Goal: Task Accomplishment & Management: Use online tool/utility

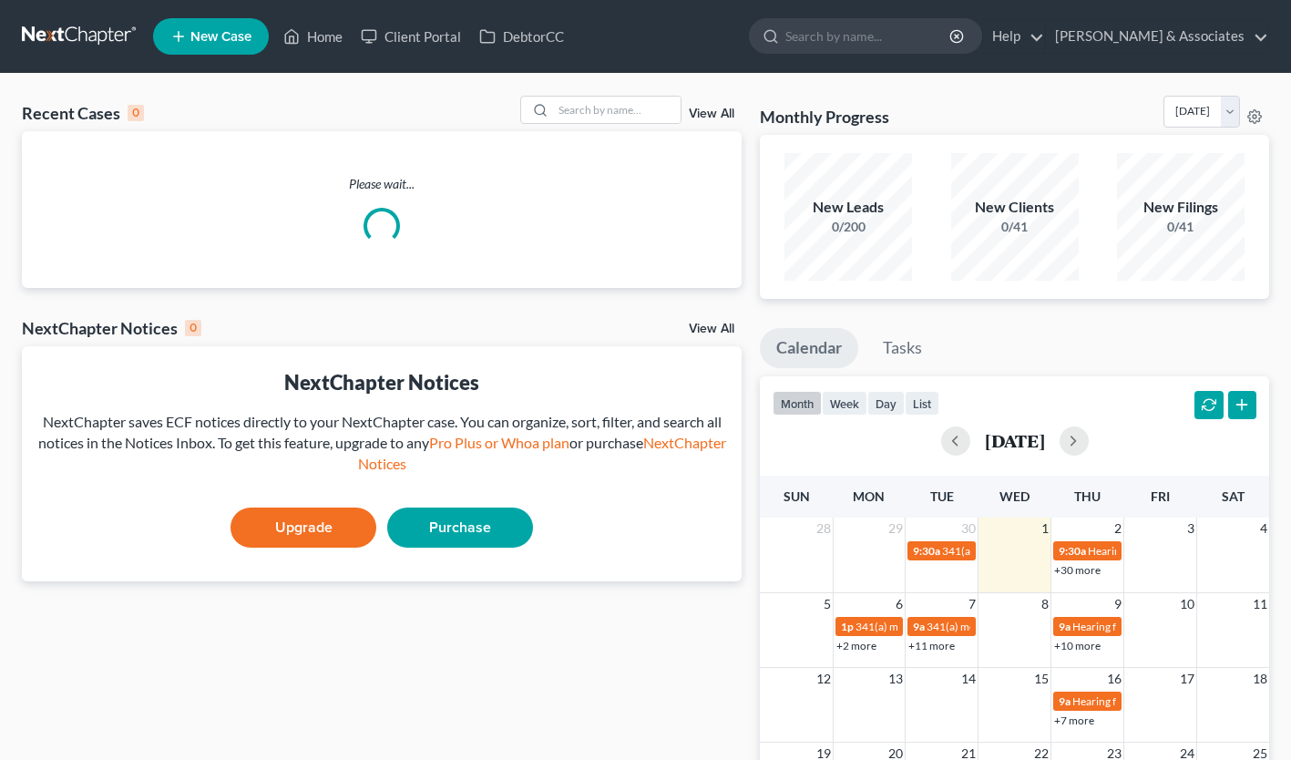
click at [874, 36] on input "search" at bounding box center [868, 36] width 167 height 34
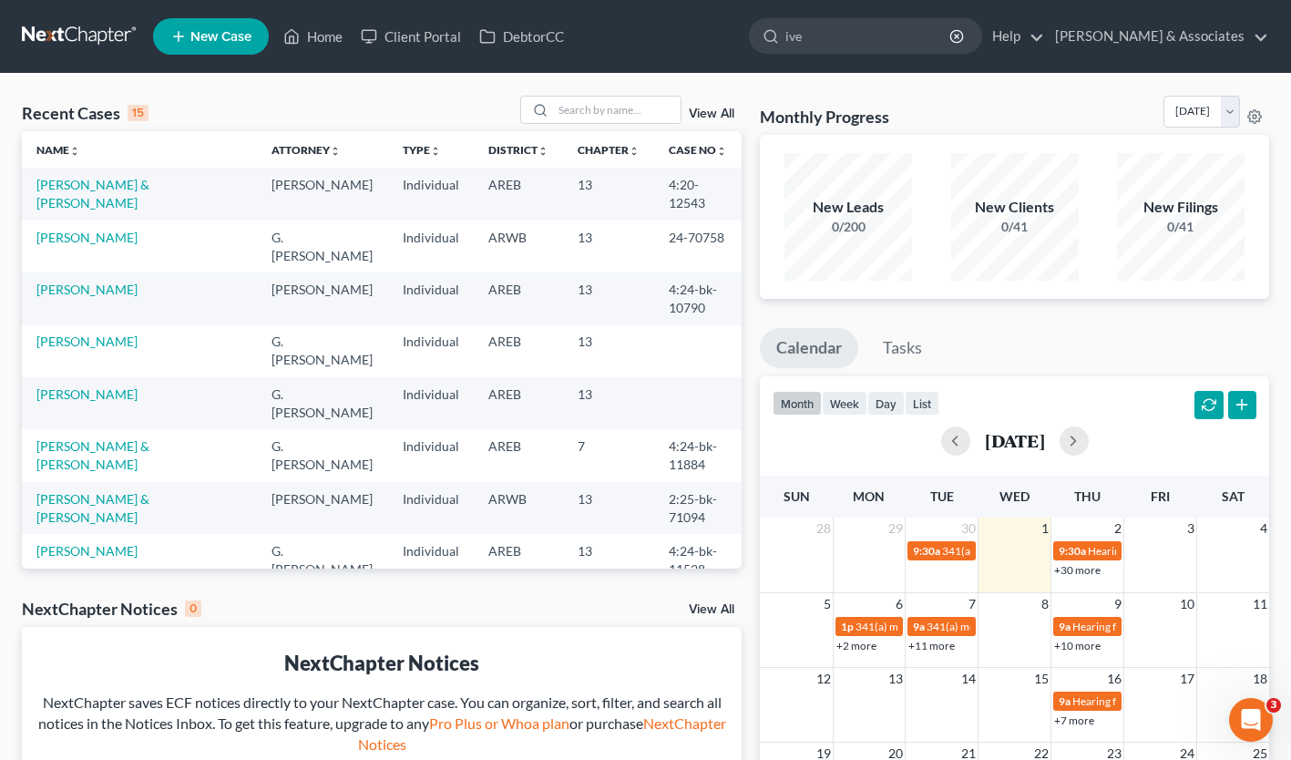
type input "[PERSON_NAME]"
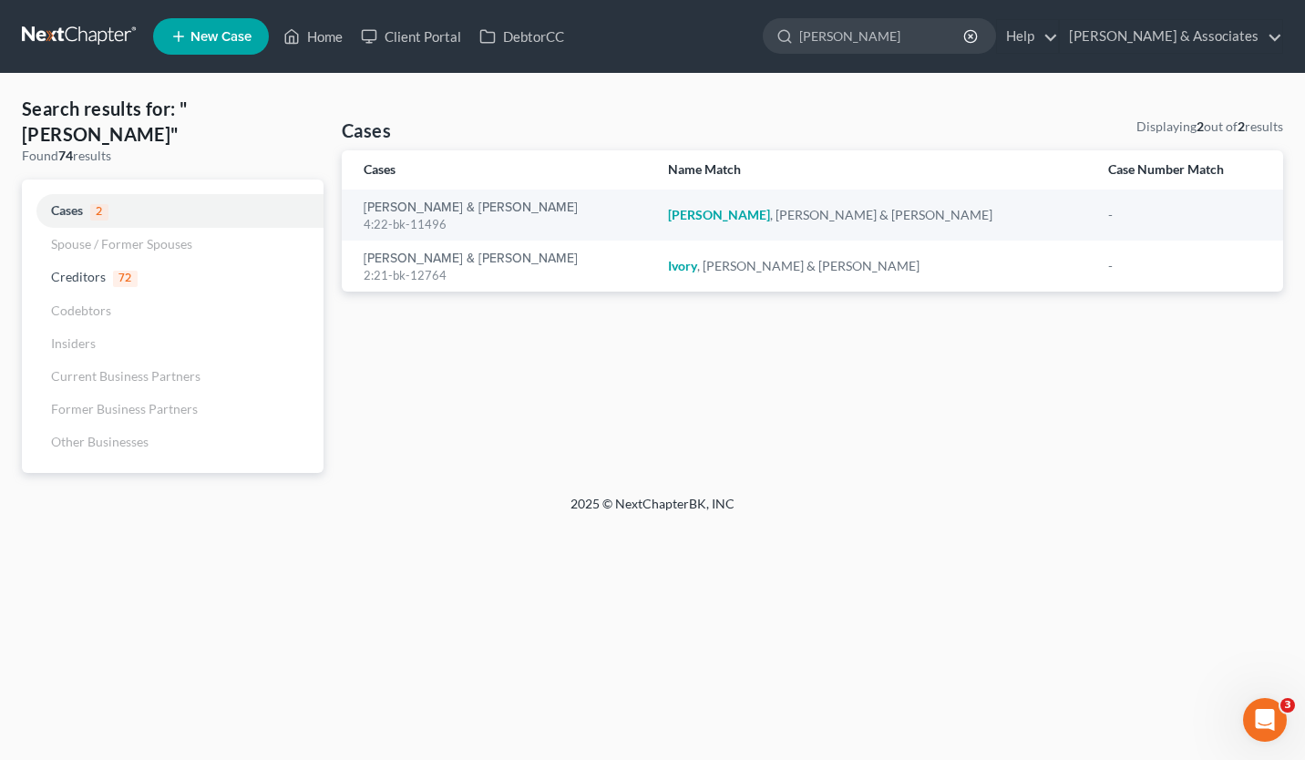
click at [396, 200] on div "[PERSON_NAME] & [PERSON_NAME] 4:22-bk-11496" at bounding box center [501, 216] width 275 height 36
click at [396, 210] on link "[PERSON_NAME] & [PERSON_NAME]" at bounding box center [471, 207] width 214 height 13
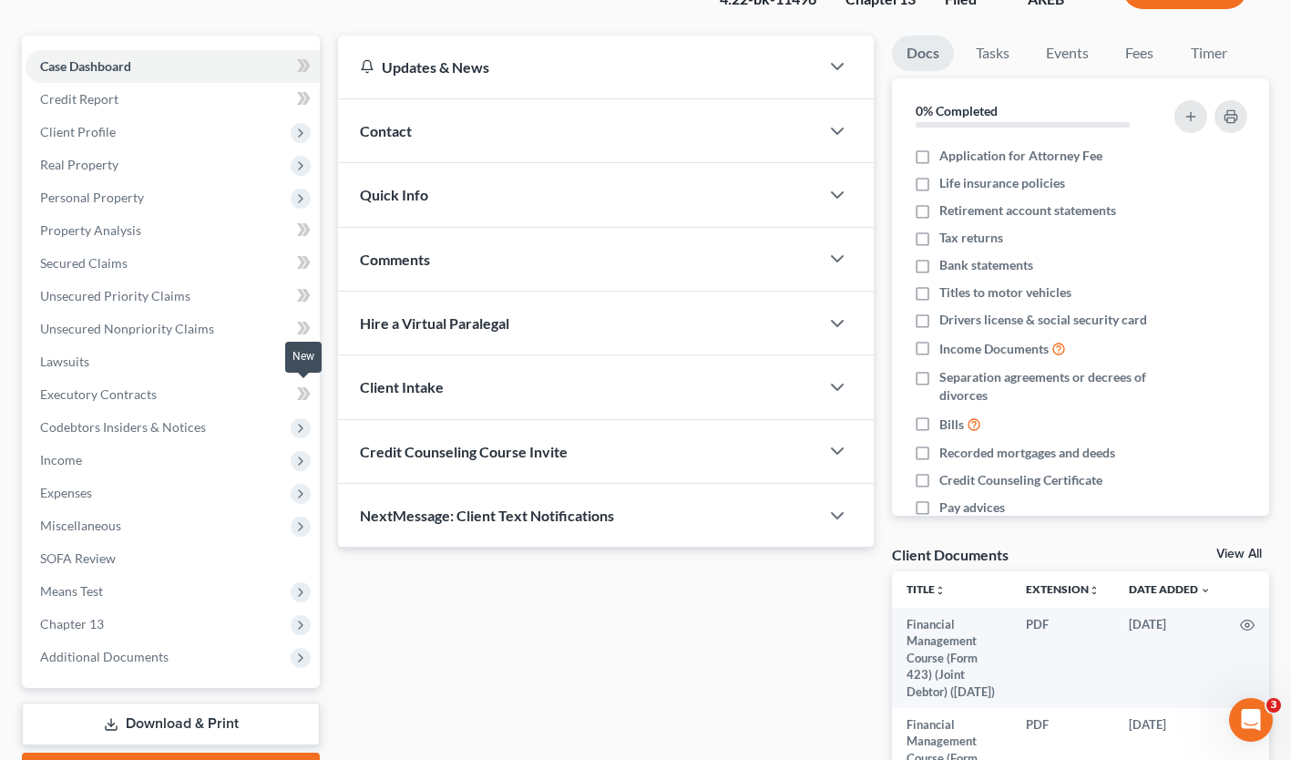
scroll to position [133, 0]
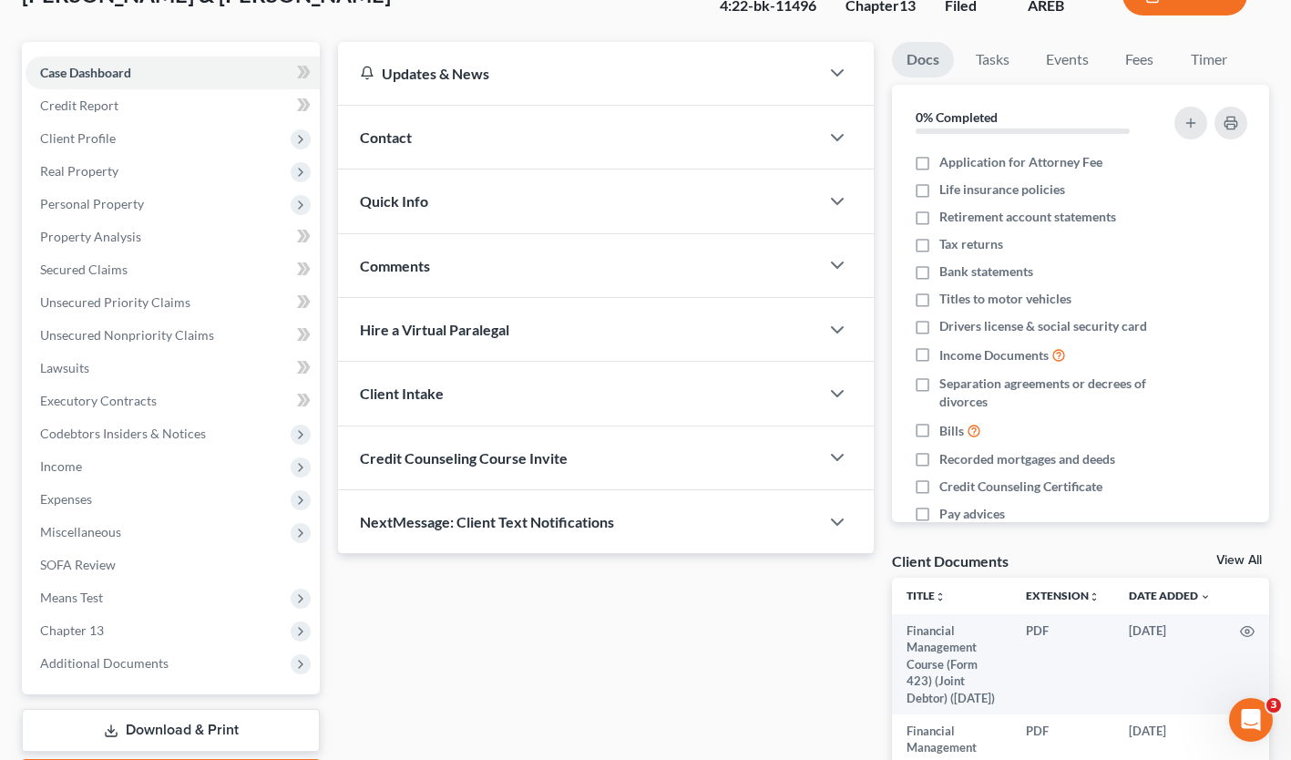
click at [93, 590] on span "Means Test" at bounding box center [71, 597] width 63 height 15
click at [107, 631] on span "Means Test Qualifier" at bounding box center [135, 629] width 116 height 15
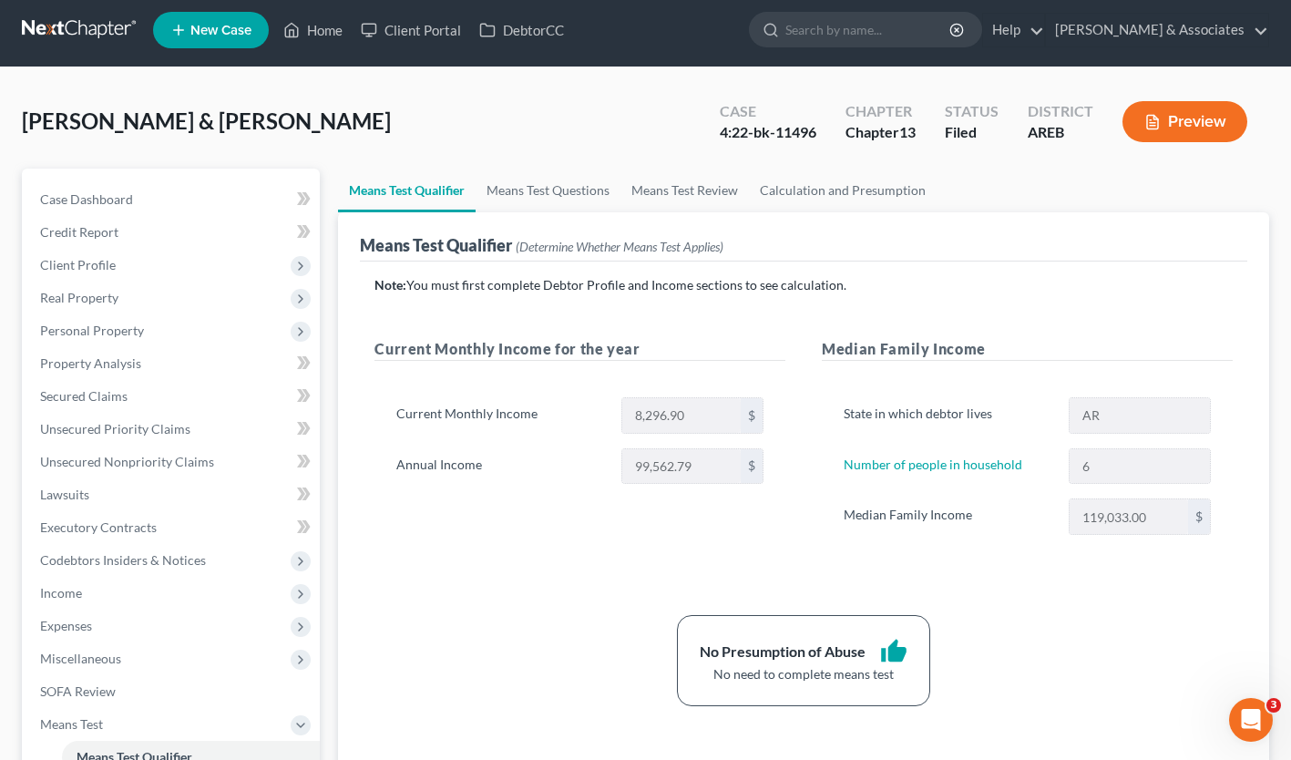
scroll to position [5, 0]
